Goal: Task Accomplishment & Management: Manage account settings

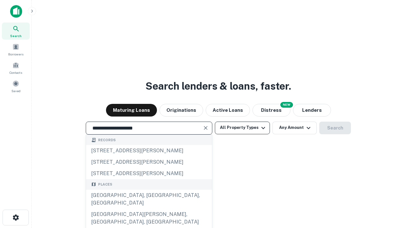
click at [149, 208] on div "Santa Monica, CA, USA" at bounding box center [149, 198] width 126 height 19
type input "**********"
click at [242, 127] on button "All Property Types" at bounding box center [242, 127] width 55 height 13
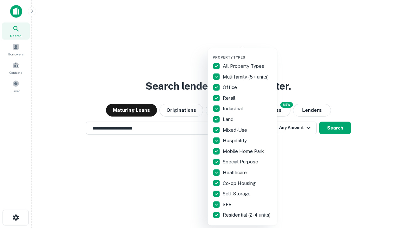
click at [247, 53] on button "button" at bounding box center [247, 53] width 70 height 0
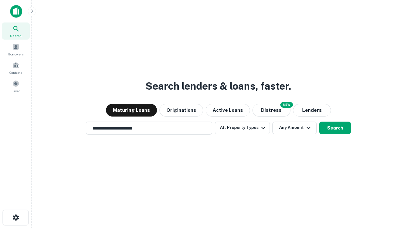
scroll to position [10, 0]
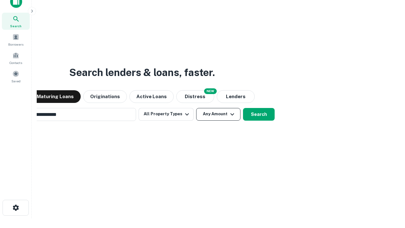
click at [196, 108] on button "Any Amount" at bounding box center [218, 114] width 44 height 13
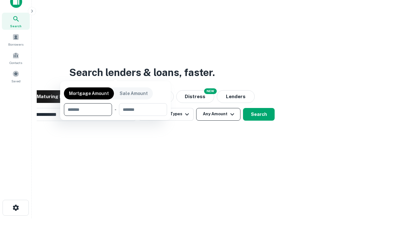
scroll to position [10, 0]
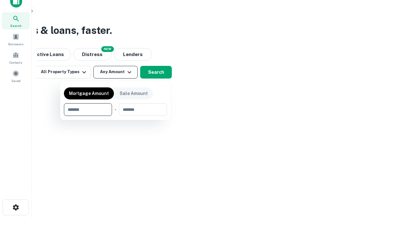
type input "*******"
click at [115, 116] on button "button" at bounding box center [115, 116] width 103 height 0
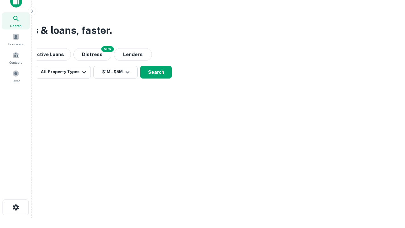
scroll to position [10, 0]
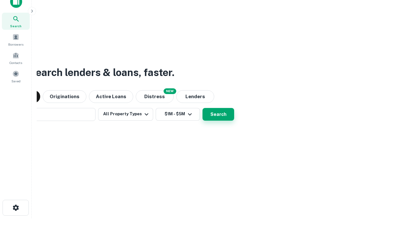
click at [202, 108] on button "Search" at bounding box center [218, 114] width 32 height 13
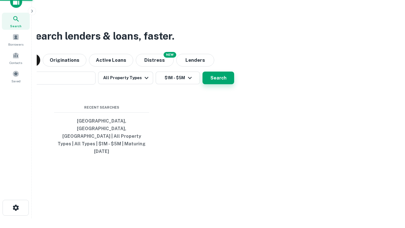
scroll to position [10, 0]
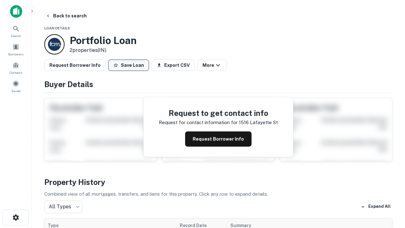
click at [128, 65] on button "Save Loan" at bounding box center [128, 64] width 41 height 11
click at [130, 65] on button "Loan Saved" at bounding box center [130, 64] width 44 height 11
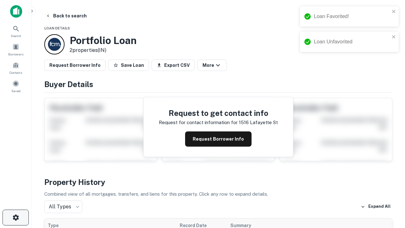
click at [15, 217] on icon "button" at bounding box center [16, 217] width 8 height 8
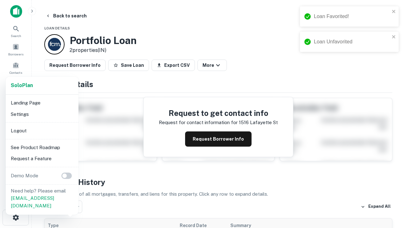
click at [42, 130] on li "Logout" at bounding box center [42, 130] width 68 height 11
